Goal: Information Seeking & Learning: Learn about a topic

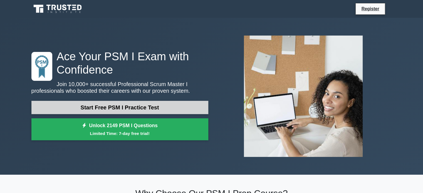
drag, startPoint x: 0, startPoint y: 0, endPoint x: 121, endPoint y: 108, distance: 161.9
click at [121, 108] on link "Start Free PSM I Practice Test" at bounding box center [119, 107] width 177 height 13
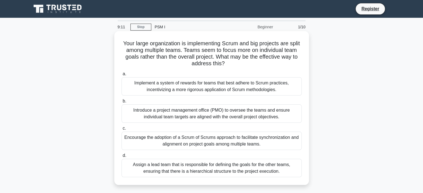
click at [186, 110] on div "Introduce a project management office (PMO) to oversee the teams and ensure ind…" at bounding box center [212, 114] width 180 height 18
click at [122, 103] on input "b. Introduce a project management office (PMO) to oversee the teams and ensure …" at bounding box center [122, 102] width 0 height 4
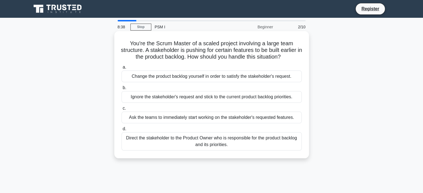
click at [150, 123] on div "Ask the teams to immediately start working on the stakeholder's requested featu…" at bounding box center [212, 118] width 180 height 12
click at [122, 111] on input "c. Ask the teams to immediately start working on the stakeholder's requested fe…" at bounding box center [122, 109] width 0 height 4
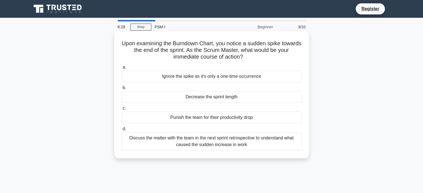
click at [179, 97] on div "Decrease the sprint length" at bounding box center [212, 97] width 180 height 12
click at [122, 90] on input "b. Decrease the sprint length" at bounding box center [122, 88] width 0 height 4
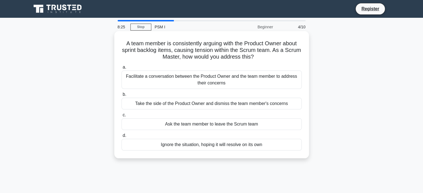
click at [204, 100] on div "Take the side of the Product Owner and dismiss the team member's concerns" at bounding box center [212, 104] width 180 height 12
click at [122, 97] on input "b. Take the side of the Product Owner and dismiss the team member's concerns" at bounding box center [122, 95] width 0 height 4
